Goal: Information Seeking & Learning: Check status

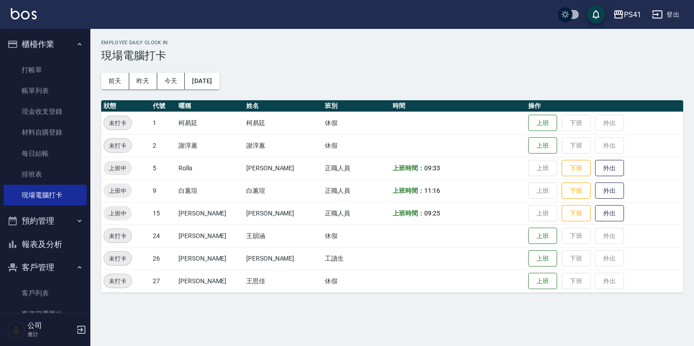
click at [54, 247] on button "報表及分析" at bounding box center [45, 244] width 83 height 23
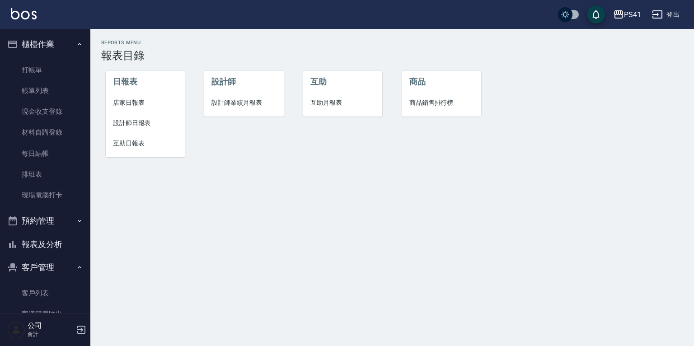
click at [141, 123] on span "設計師日報表" at bounding box center [145, 122] width 65 height 9
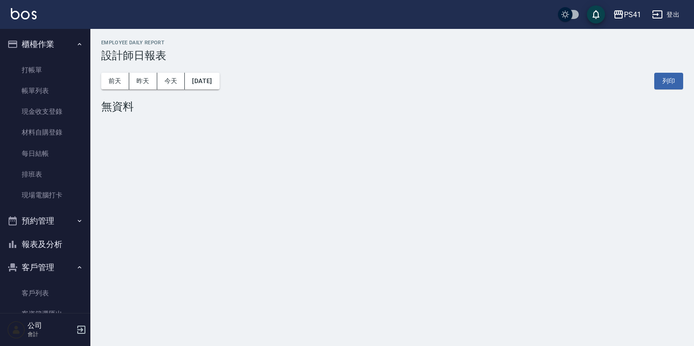
click at [156, 69] on div "前天 昨天 今天 2025/10/09 列印" at bounding box center [392, 81] width 582 height 38
click at [137, 85] on button "昨天" at bounding box center [143, 81] width 28 height 17
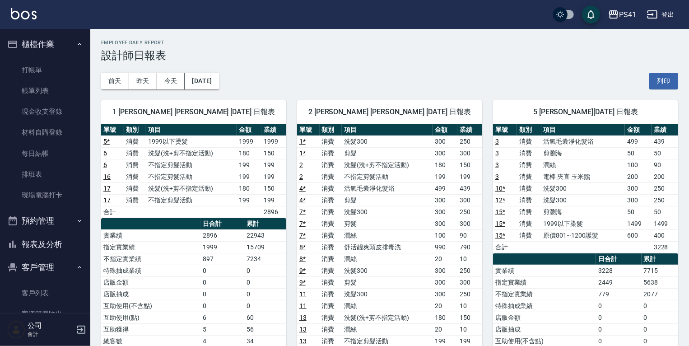
click at [500, 197] on link "12 *" at bounding box center [500, 199] width 10 height 7
click at [501, 186] on link "10 *" at bounding box center [500, 188] width 10 height 7
click at [500, 214] on link "15 *" at bounding box center [500, 211] width 10 height 7
click at [48, 246] on button "報表及分析" at bounding box center [45, 244] width 83 height 23
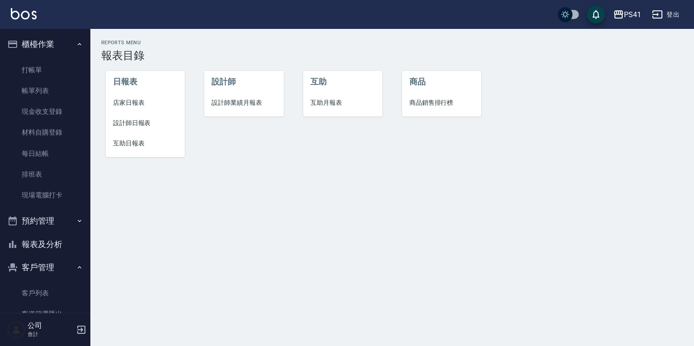
click at [130, 139] on span "互助日報表" at bounding box center [145, 143] width 65 height 9
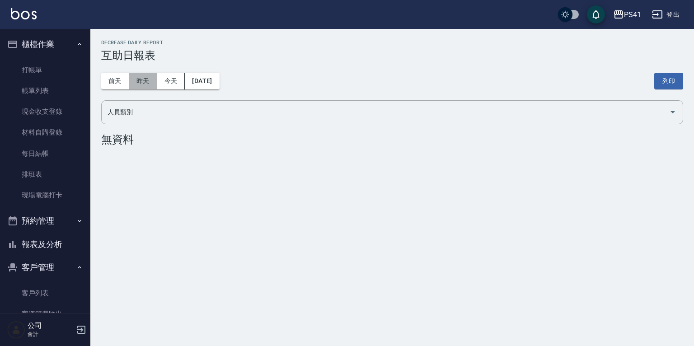
click at [154, 83] on button "昨天" at bounding box center [143, 81] width 28 height 17
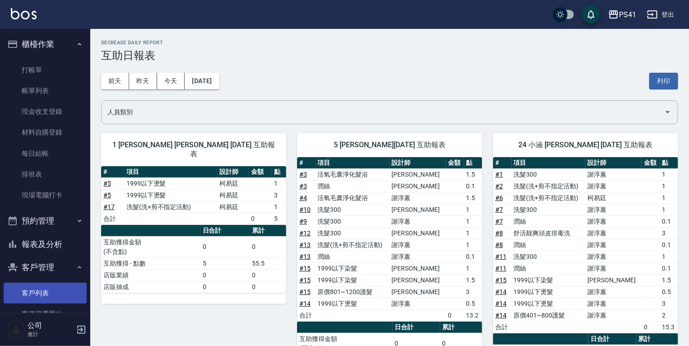
click at [67, 286] on link "客戶列表" at bounding box center [45, 293] width 83 height 21
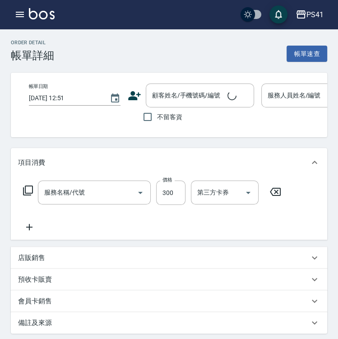
type input "2025/10/08 18:39"
type input "Rolla-5"
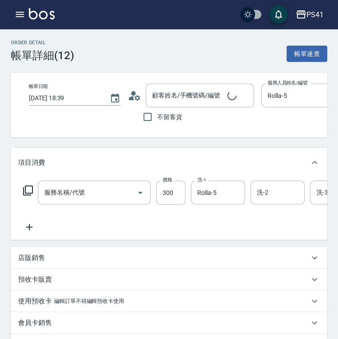
type input "洗髮300(1300)"
type input "黃雲唯/0988968362/1866"
